Goal: Information Seeking & Learning: Learn about a topic

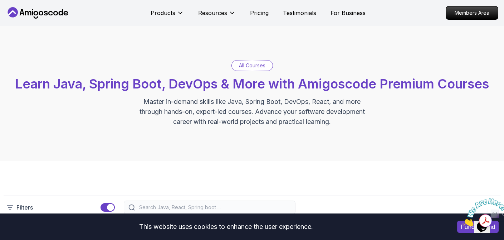
click at [250, 67] on p "All Courses" at bounding box center [252, 65] width 26 height 7
click at [246, 63] on p "All Courses" at bounding box center [252, 65] width 26 height 7
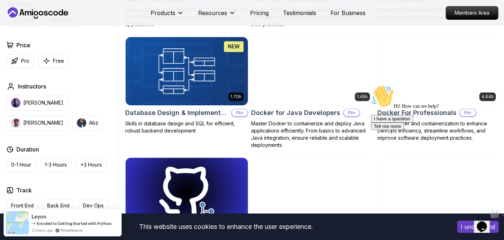
scroll to position [662, 0]
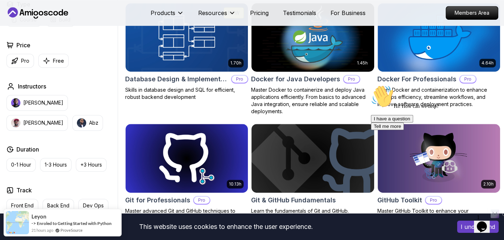
click at [277, 61] on img at bounding box center [313, 37] width 128 height 72
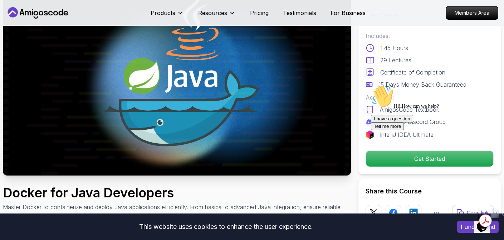
scroll to position [63, 0]
click at [187, 110] on img at bounding box center [177, 78] width 348 height 196
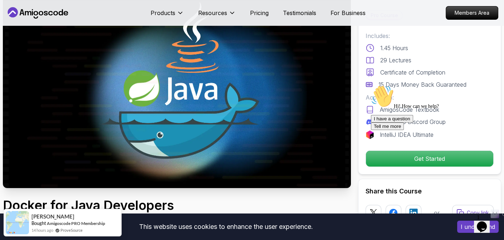
scroll to position [0, 0]
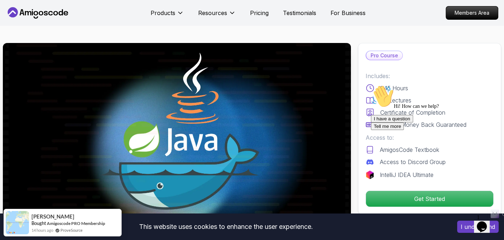
click at [395, 130] on div "I have a question Tell me more" at bounding box center [435, 122] width 129 height 15
